Goal: Transaction & Acquisition: Book appointment/travel/reservation

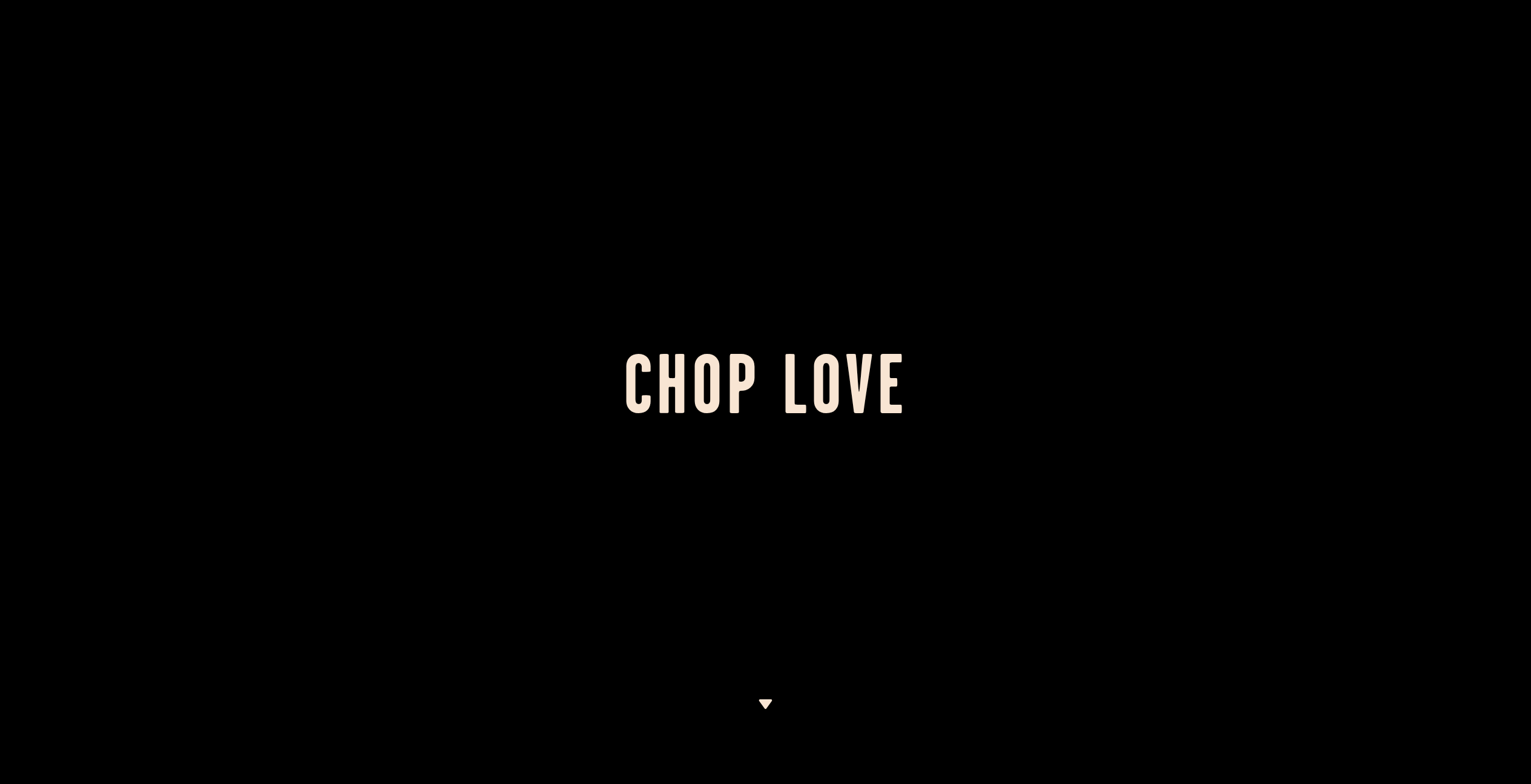
click at [764, 464] on div at bounding box center [766, 392] width 1531 height 784
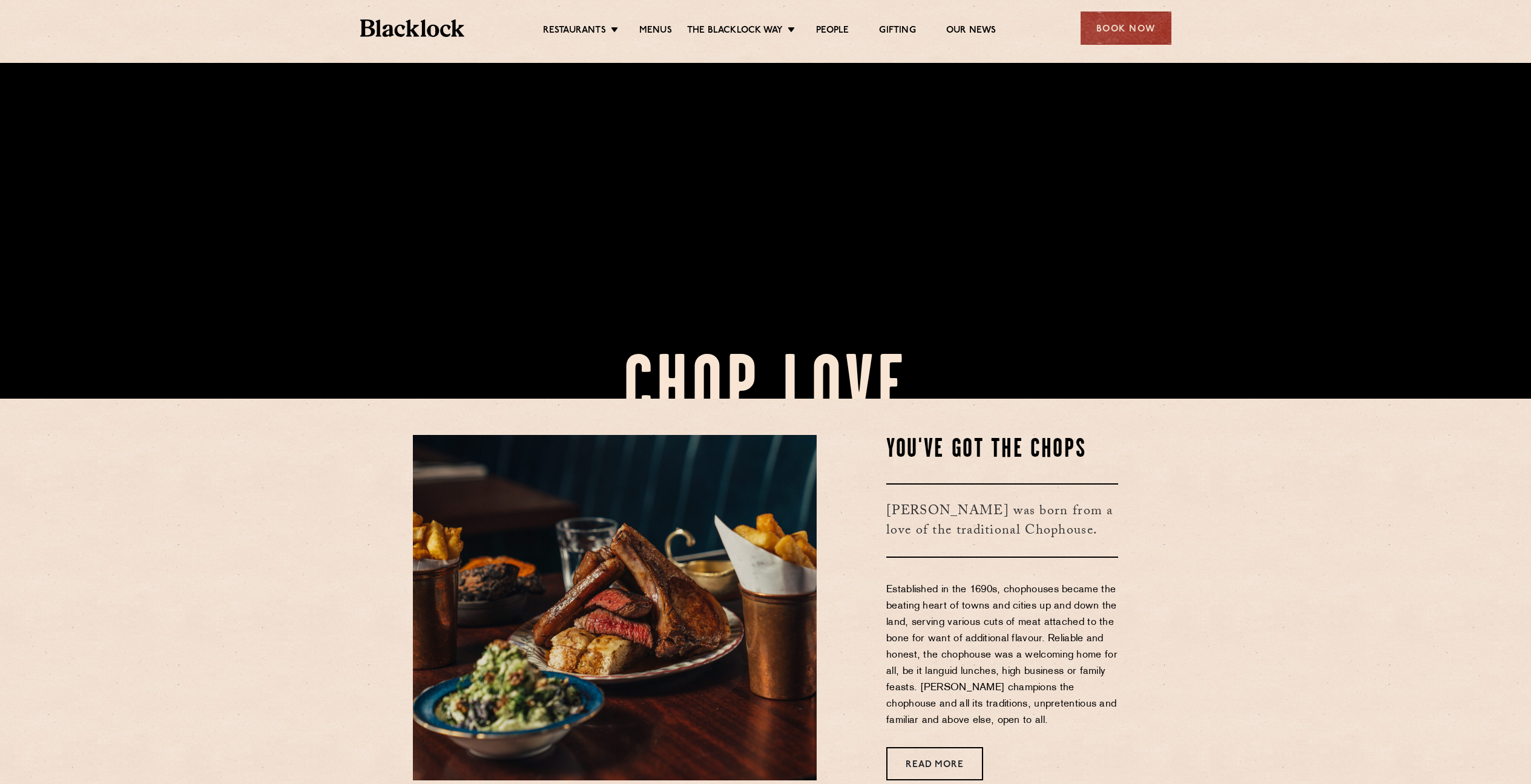
scroll to position [709, 0]
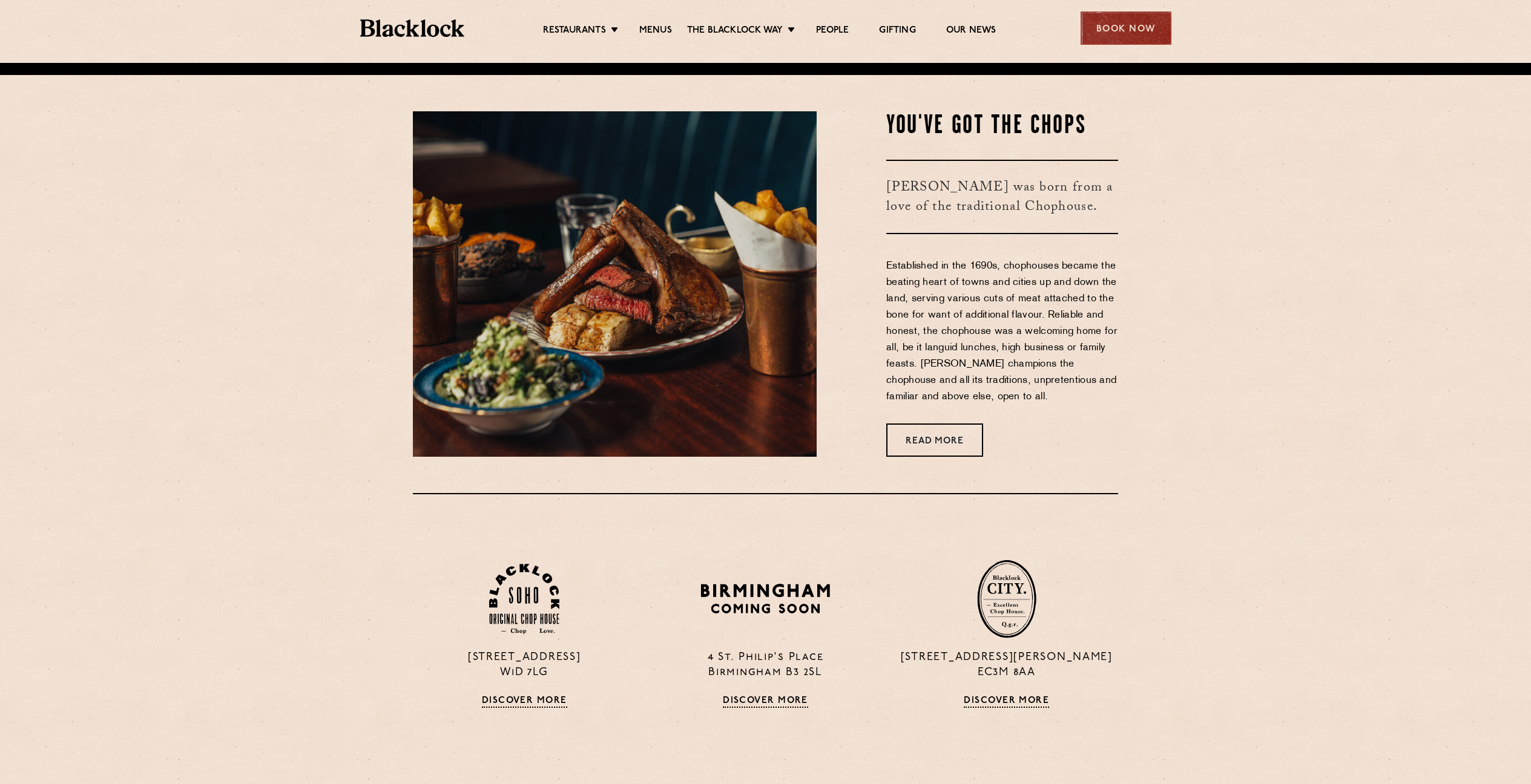
click at [1107, 37] on div "Book Now" at bounding box center [1126, 28] width 91 height 34
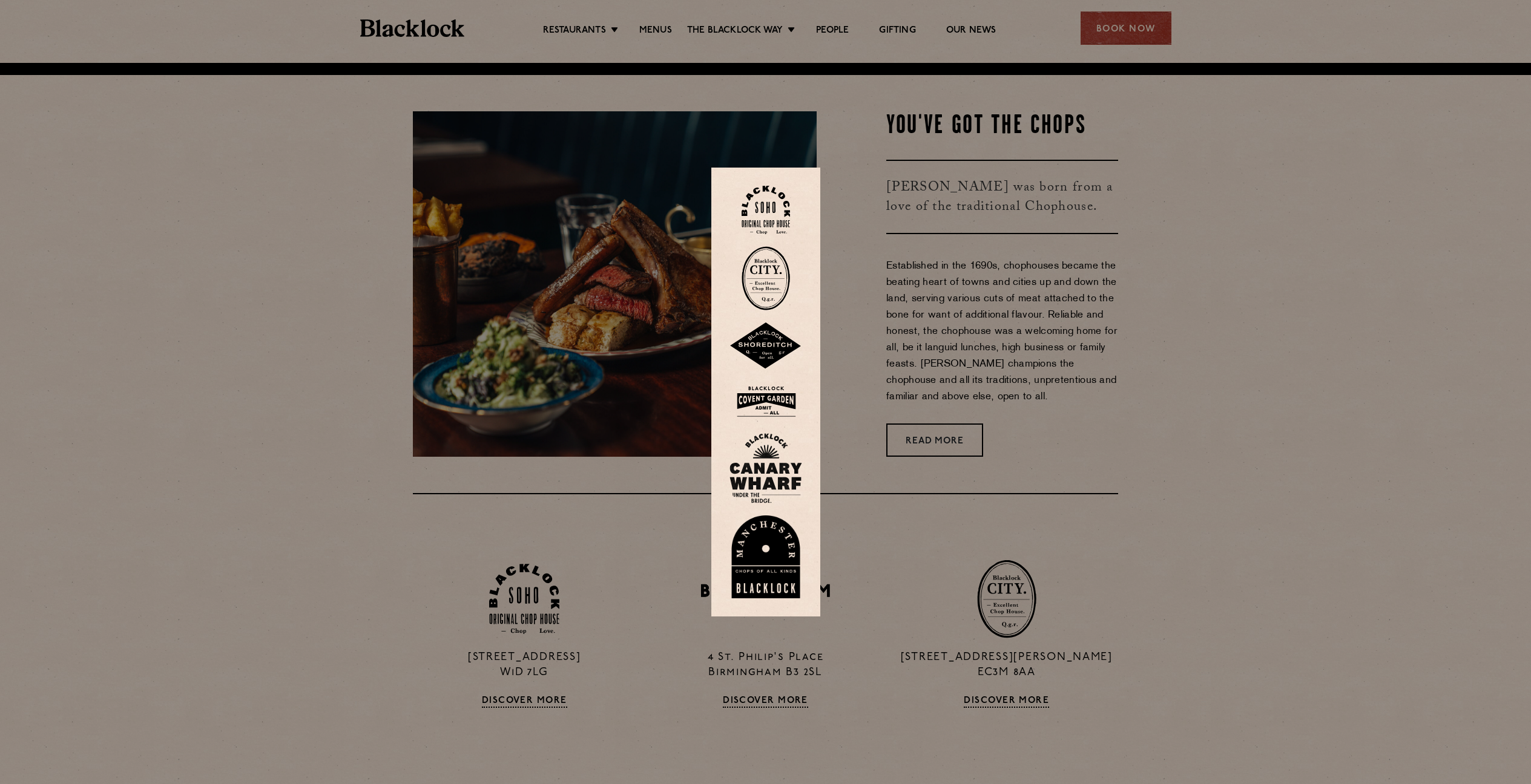
click at [785, 218] on img at bounding box center [766, 210] width 48 height 49
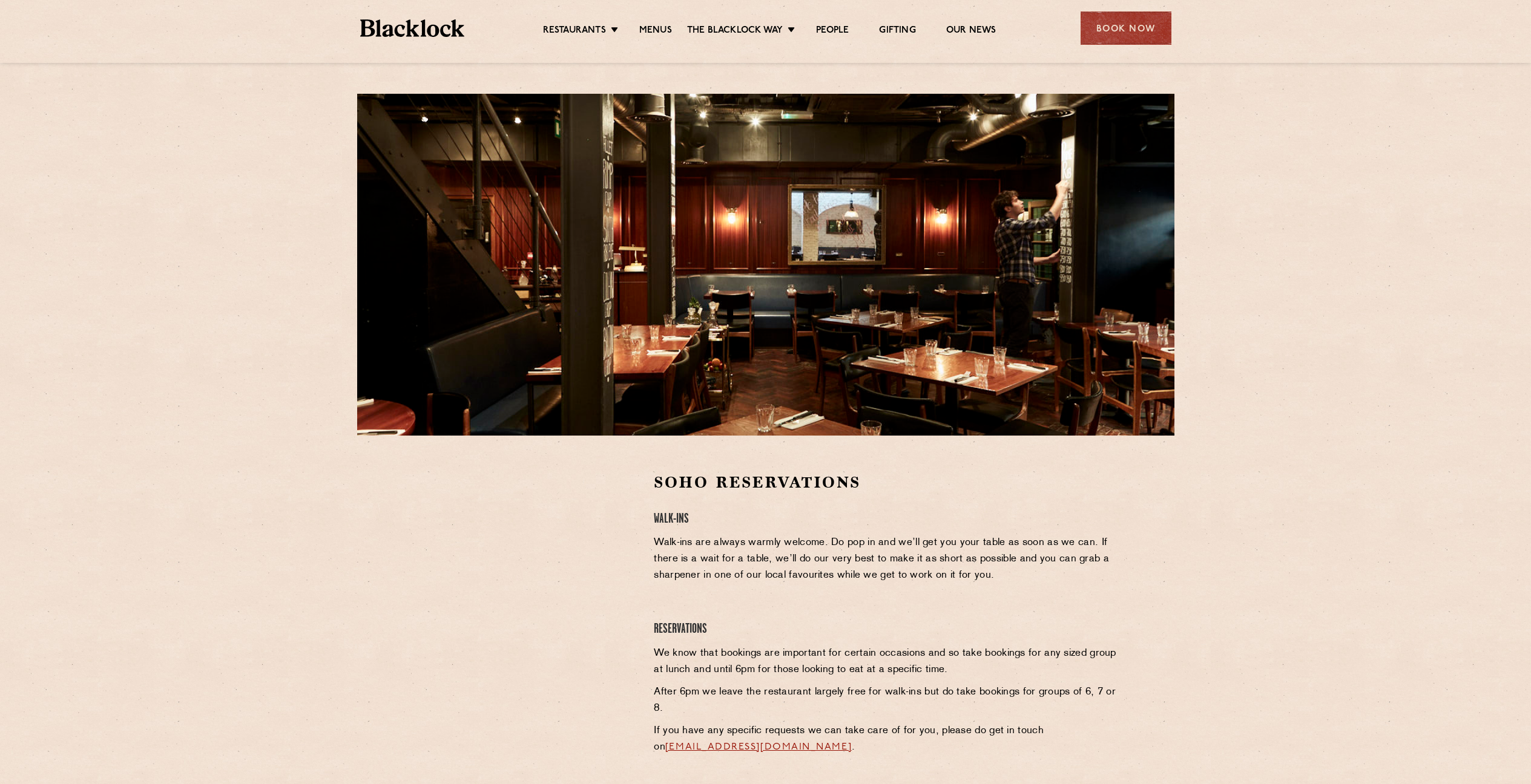
click at [1291, 162] on div "Soho Reservations Walk-Ins Walk-ins are always warmly welcome. Do pop in and we…" at bounding box center [766, 421] width 1531 height 842
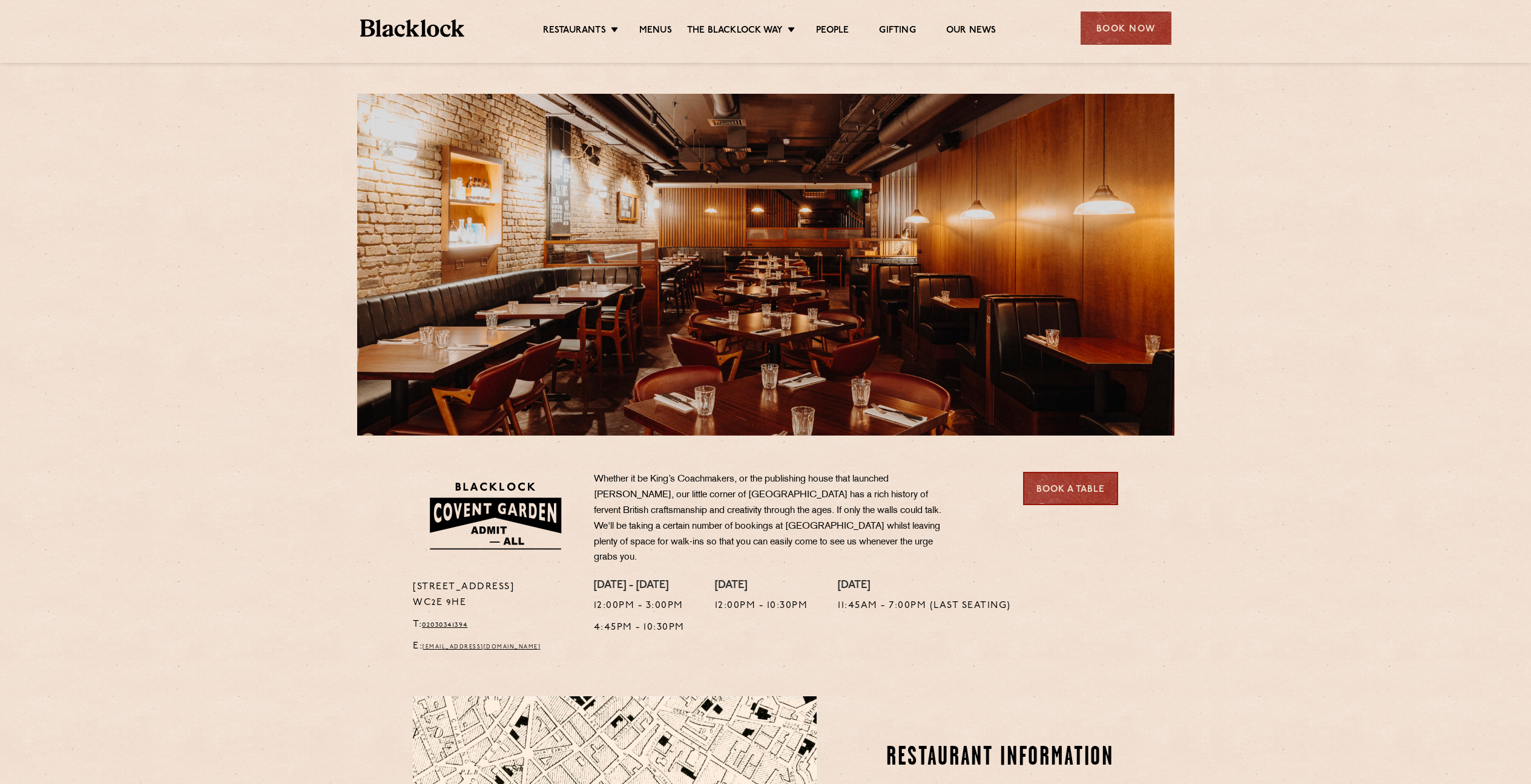
click at [1076, 496] on link "Book a Table" at bounding box center [1071, 488] width 95 height 34
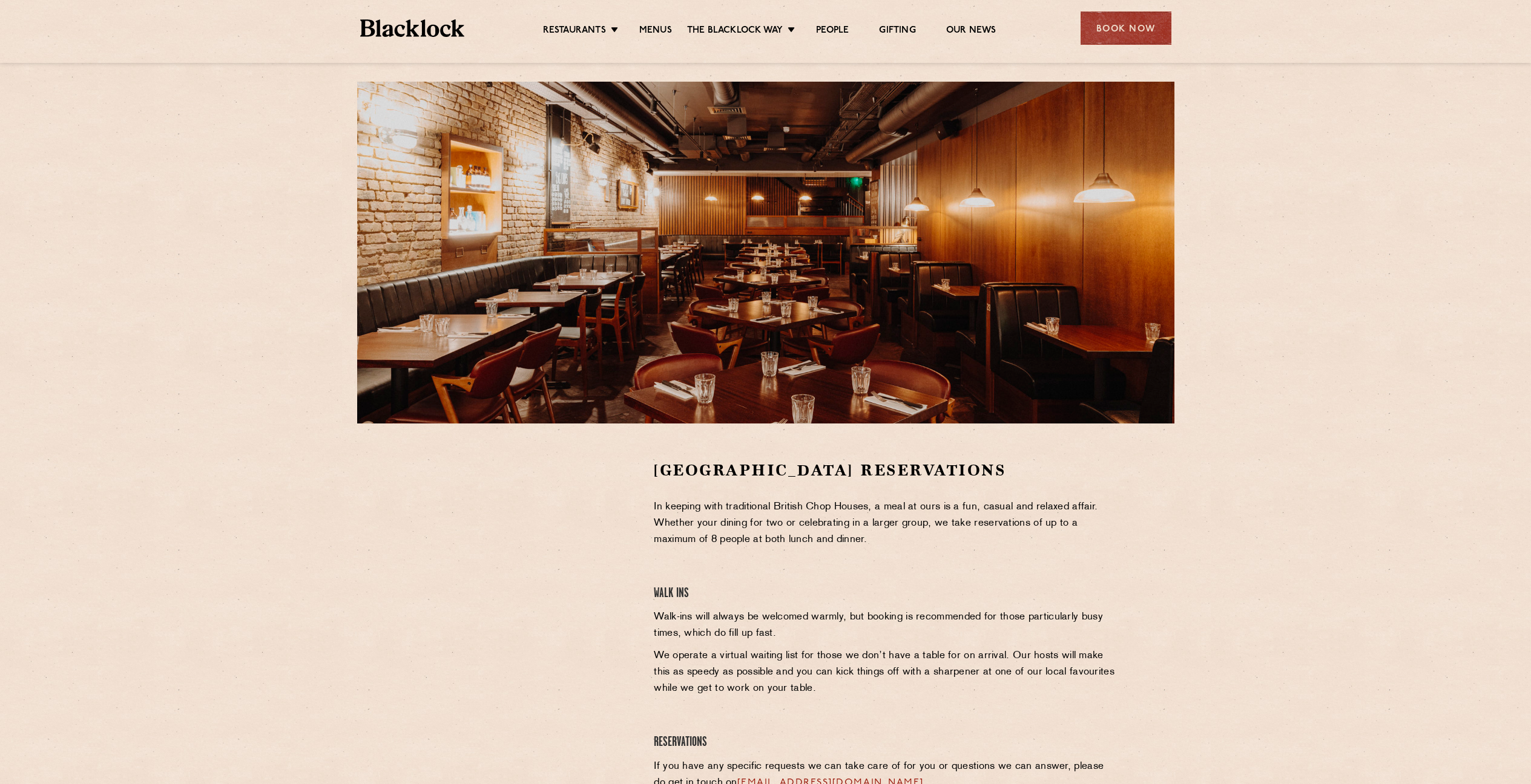
scroll to position [34, 0]
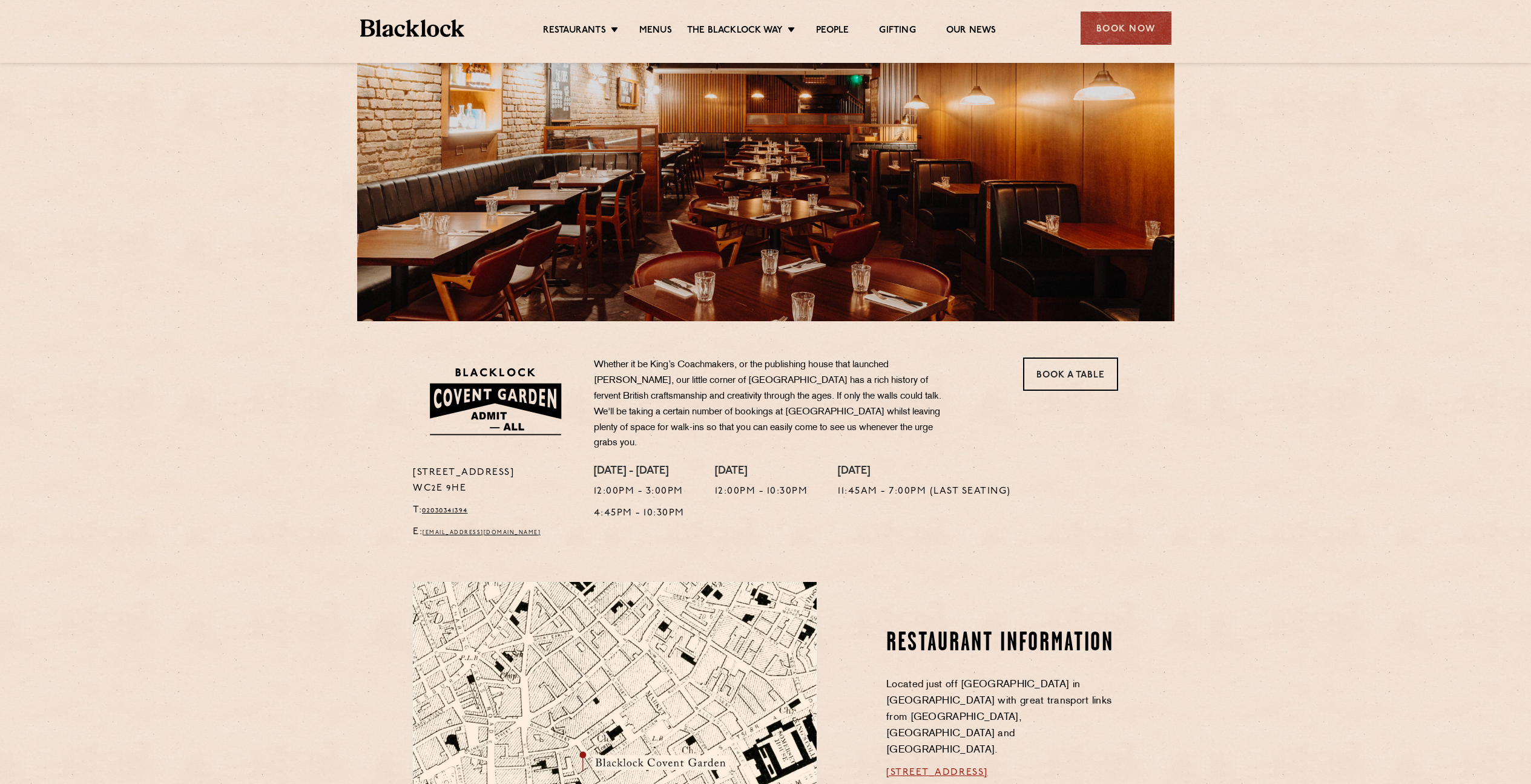
scroll to position [185, 0]
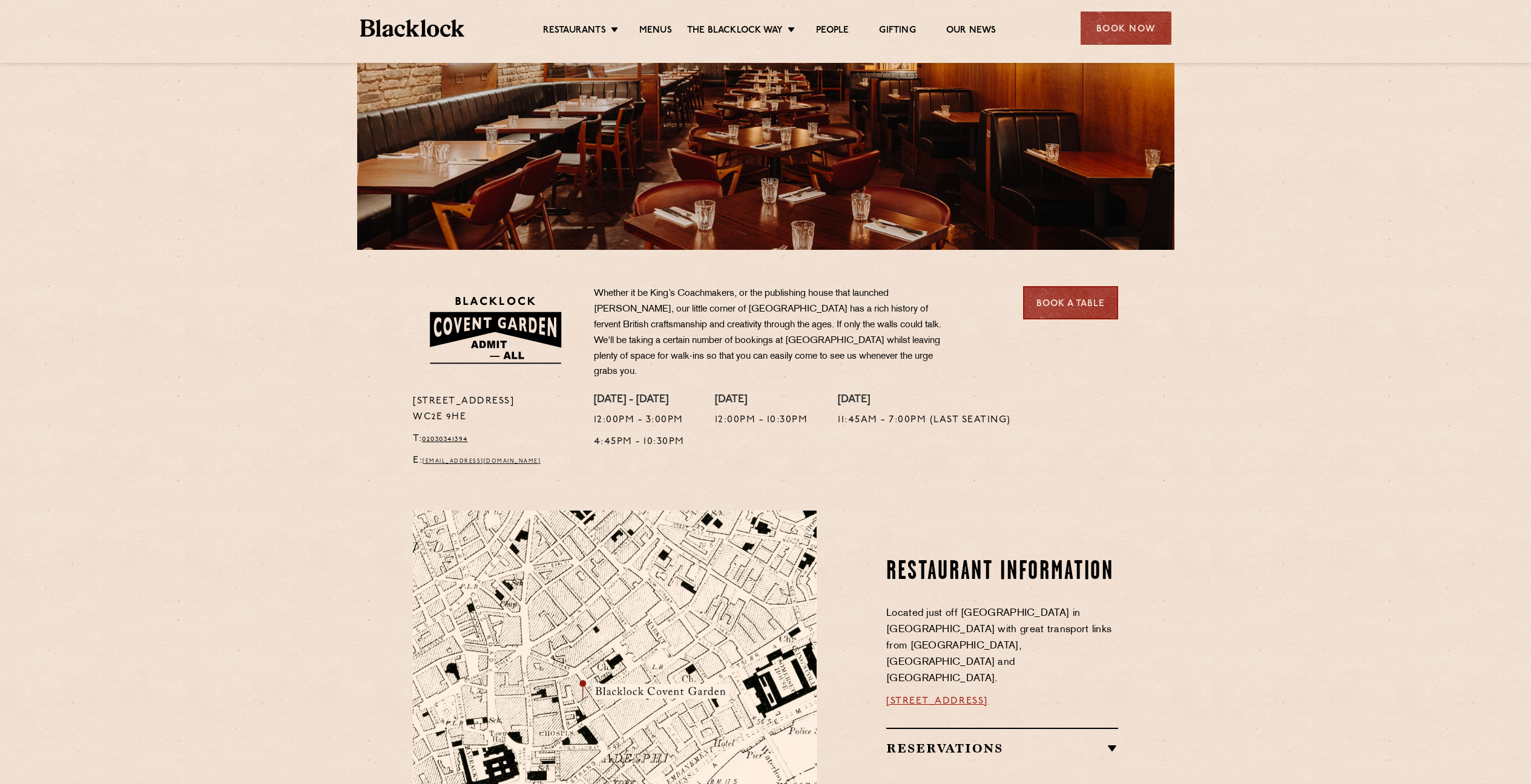
click at [1077, 309] on link "Book a Table" at bounding box center [1071, 303] width 95 height 34
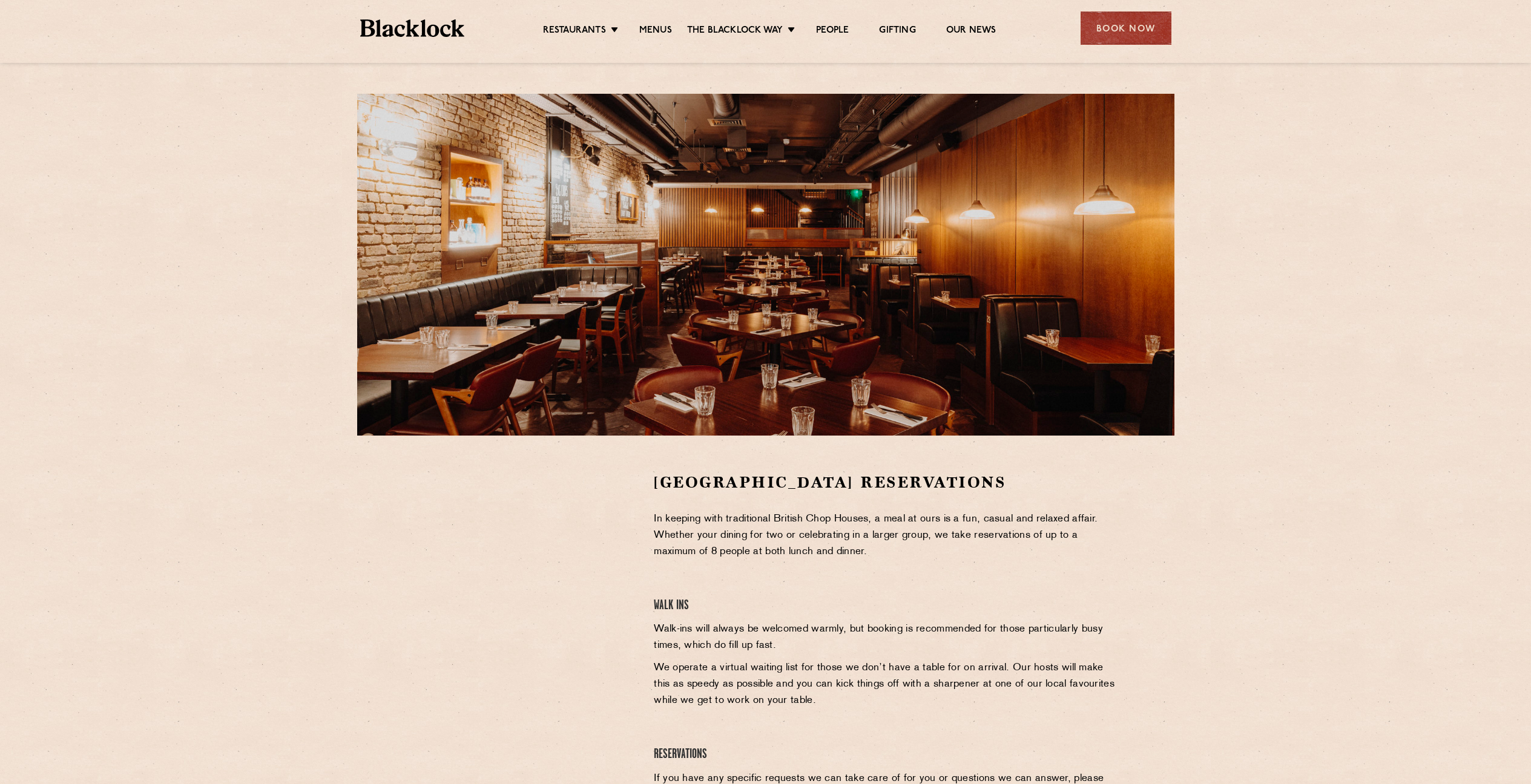
scroll to position [188, 0]
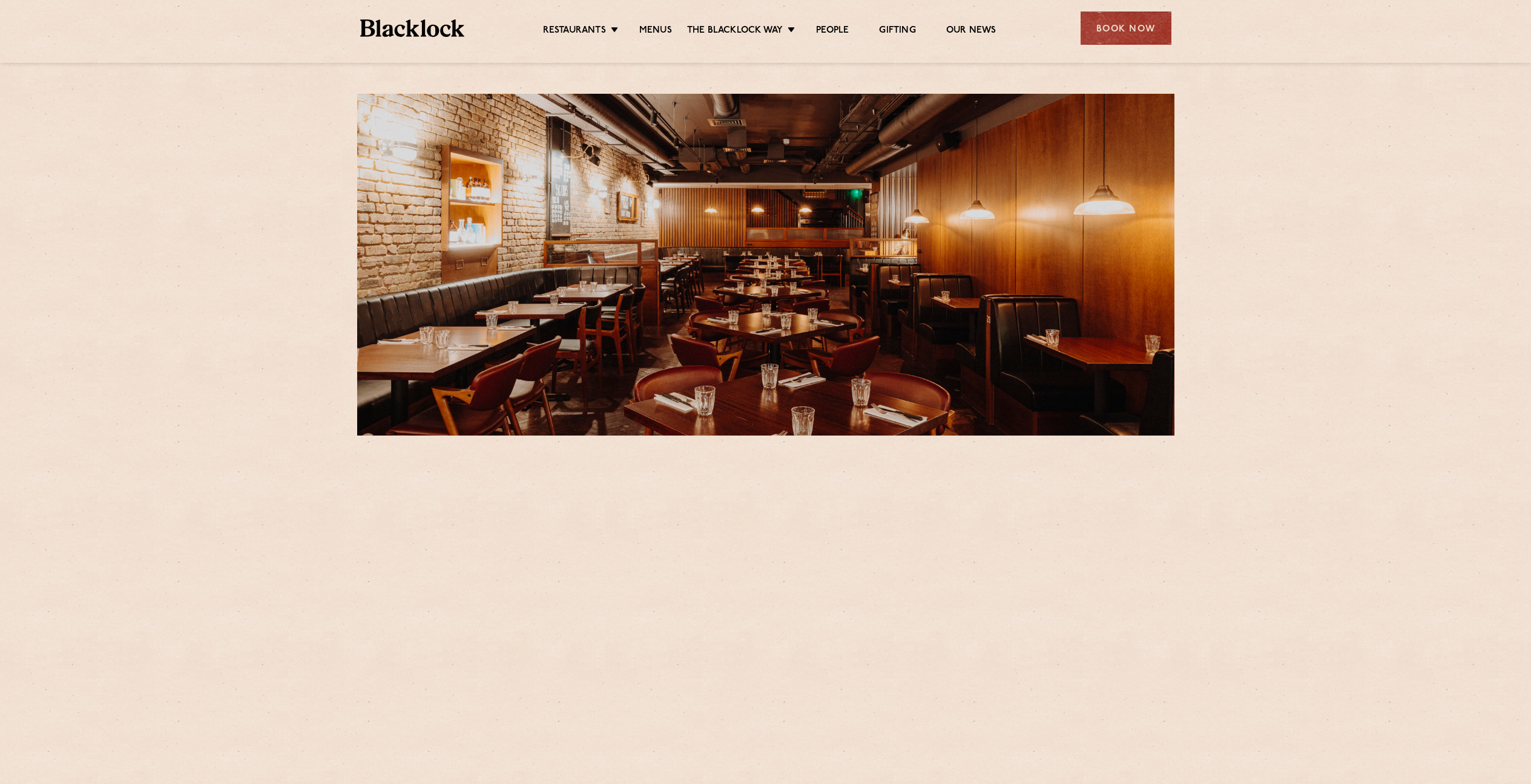
scroll to position [188, 0]
